Goal: Information Seeking & Learning: Find specific fact

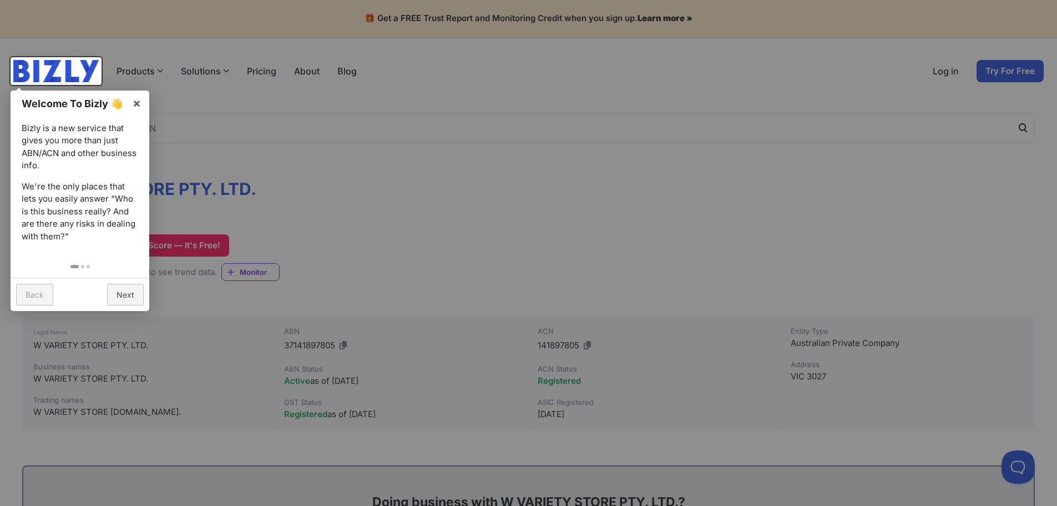
click at [448, 190] on div at bounding box center [528, 253] width 1057 height 506
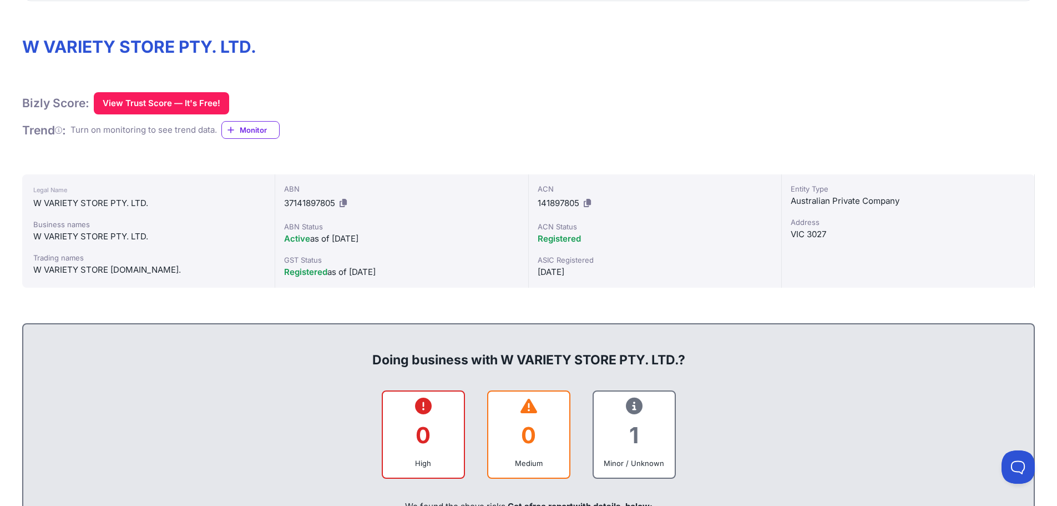
scroll to position [139, 0]
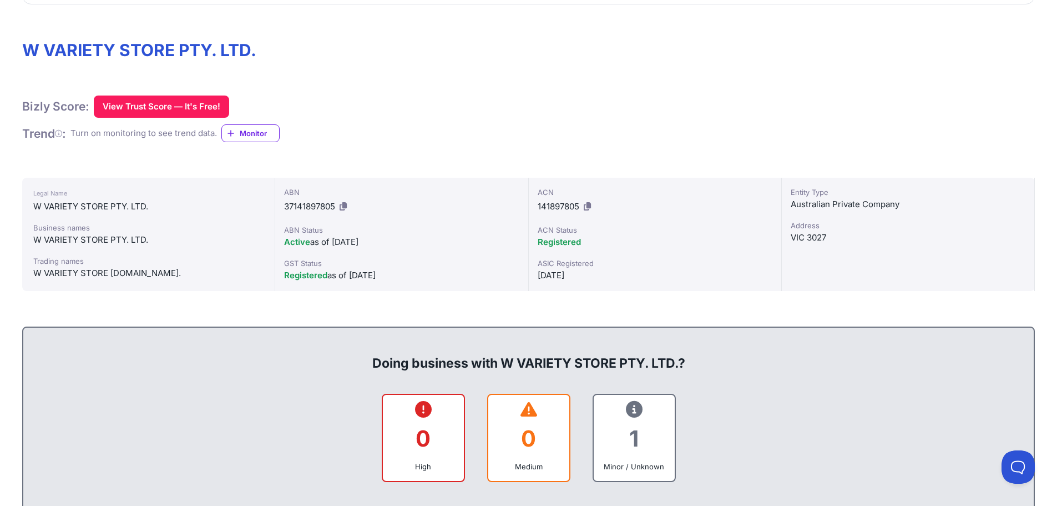
click at [558, 242] on span "Registered" at bounding box center [559, 241] width 43 height 11
click at [62, 243] on div "W VARIETY STORE PTY. LTD." at bounding box center [148, 239] width 230 height 13
click at [297, 241] on span "Active" at bounding box center [297, 241] width 26 height 11
click at [572, 241] on span "Registered" at bounding box center [559, 241] width 43 height 11
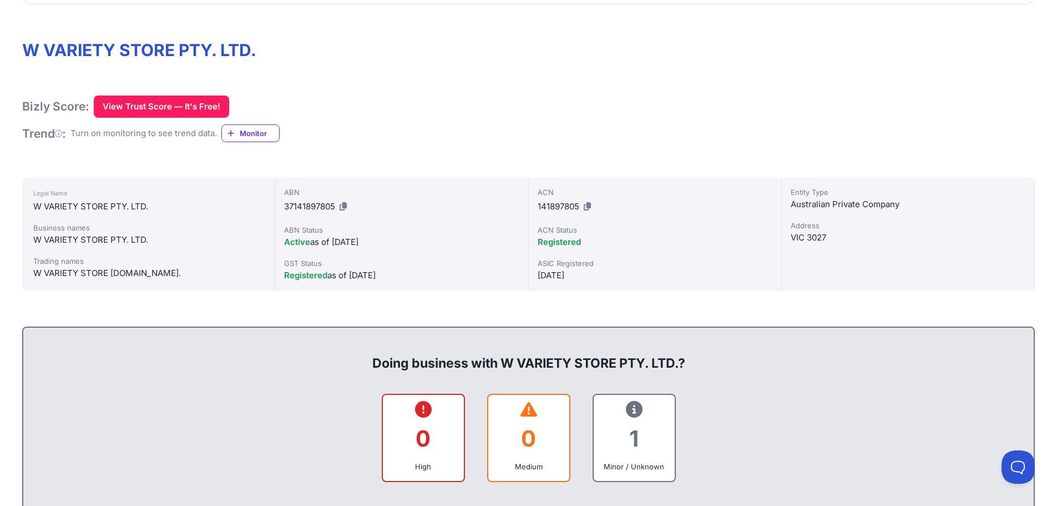
click at [814, 230] on div "Address" at bounding box center [908, 225] width 235 height 11
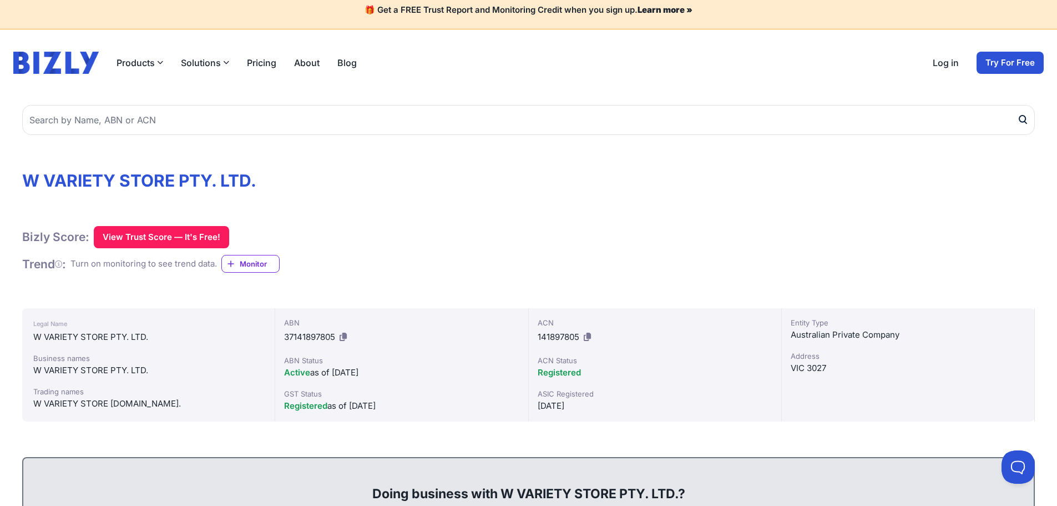
scroll to position [0, 0]
